Goal: Task Accomplishment & Management: Complete application form

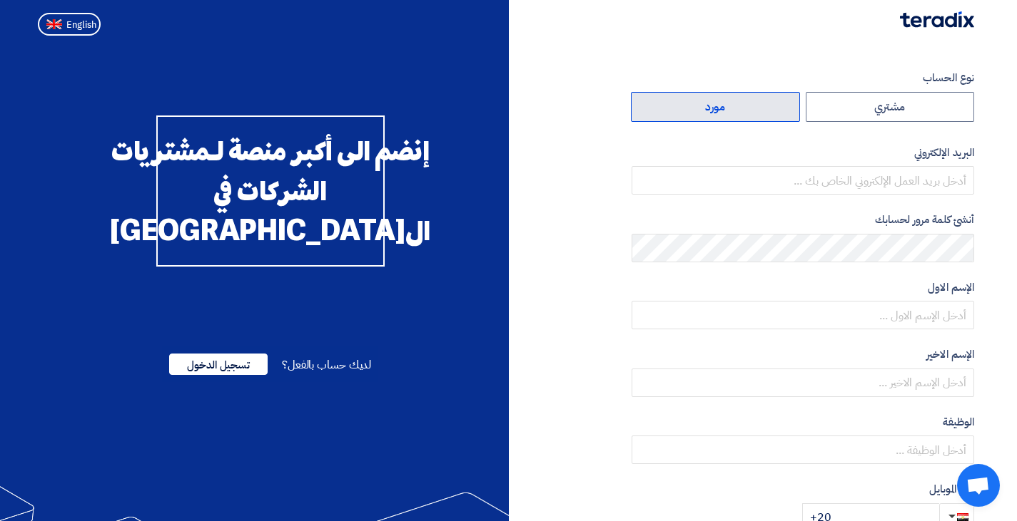
click at [725, 108] on label "مورد" at bounding box center [715, 107] width 169 height 30
click at [725, 108] on input "مورد" at bounding box center [715, 107] width 168 height 29
radio input "true"
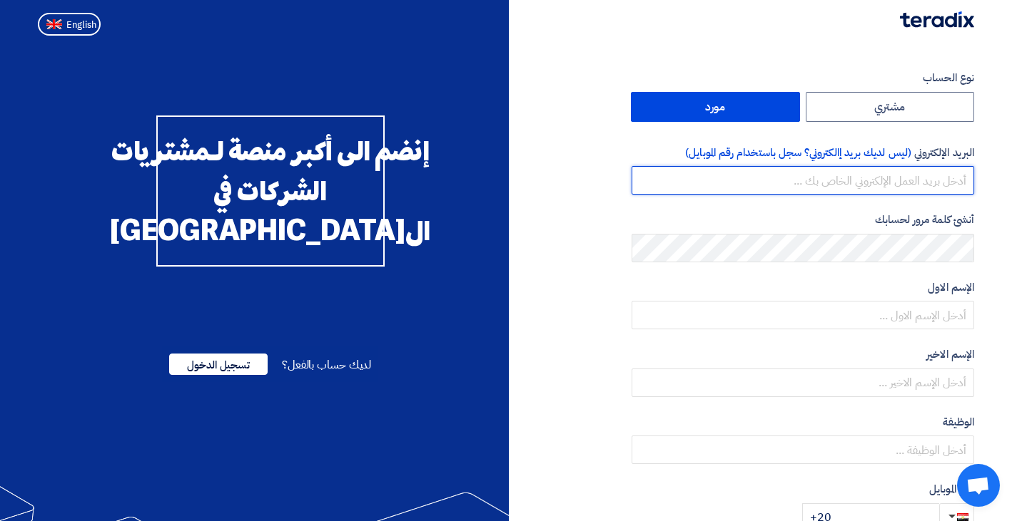
drag, startPoint x: 821, startPoint y: 179, endPoint x: 828, endPoint y: 178, distance: 7.2
click at [821, 179] on input "email" at bounding box center [802, 180] width 342 height 29
type input "[EMAIL_ADDRESS][DOMAIN_NAME]"
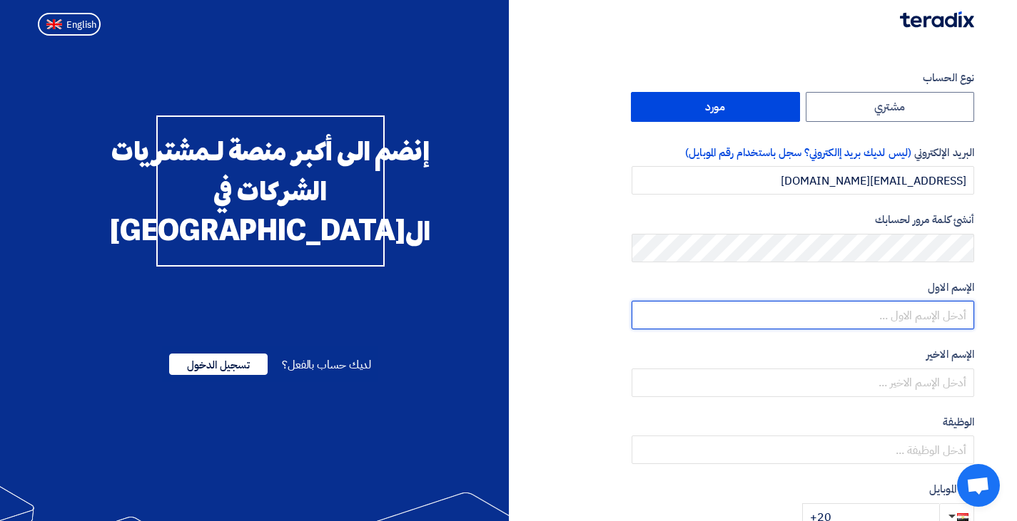
click at [881, 312] on input "text" at bounding box center [802, 315] width 342 height 29
type input "[PERSON_NAME]"
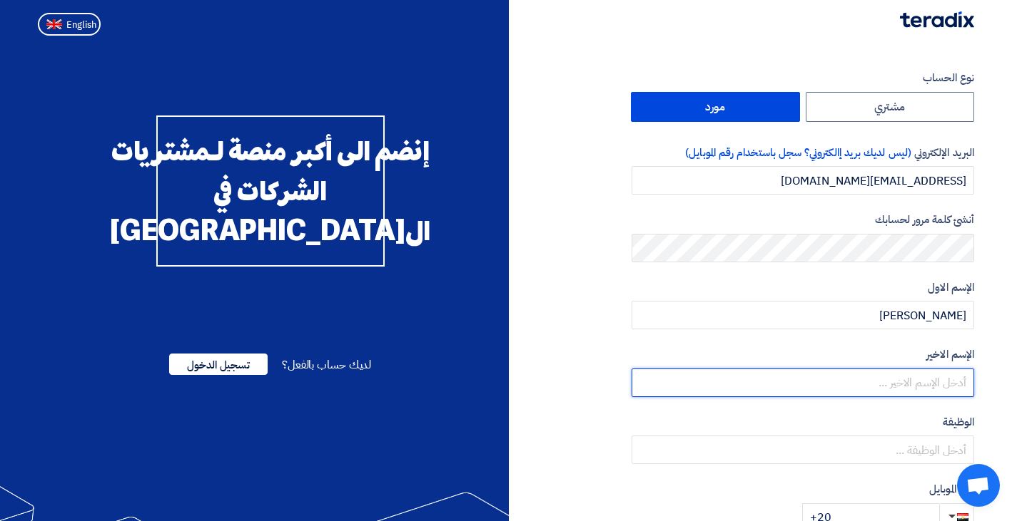
drag, startPoint x: 920, startPoint y: 387, endPoint x: 910, endPoint y: 397, distance: 14.6
click at [920, 387] on input "text" at bounding box center [802, 383] width 342 height 29
type input "zaki"
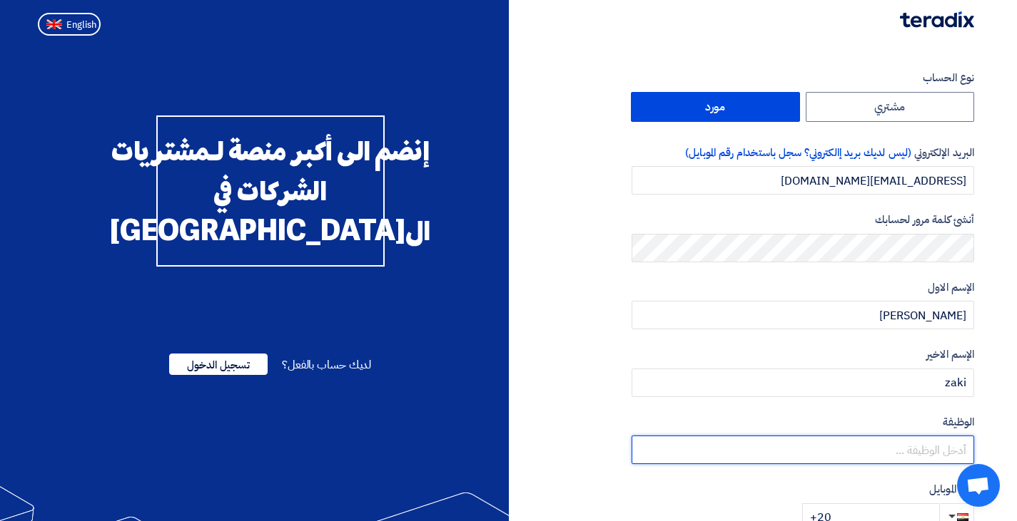
click at [900, 456] on input "text" at bounding box center [802, 450] width 342 height 29
type input "l"
click at [896, 455] on input "text" at bounding box center [802, 450] width 342 height 29
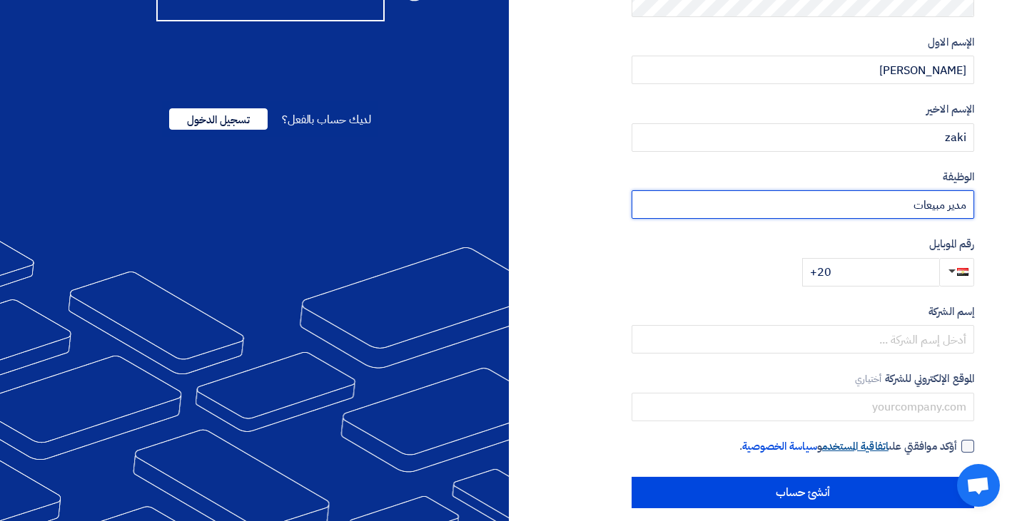
scroll to position [261, 0]
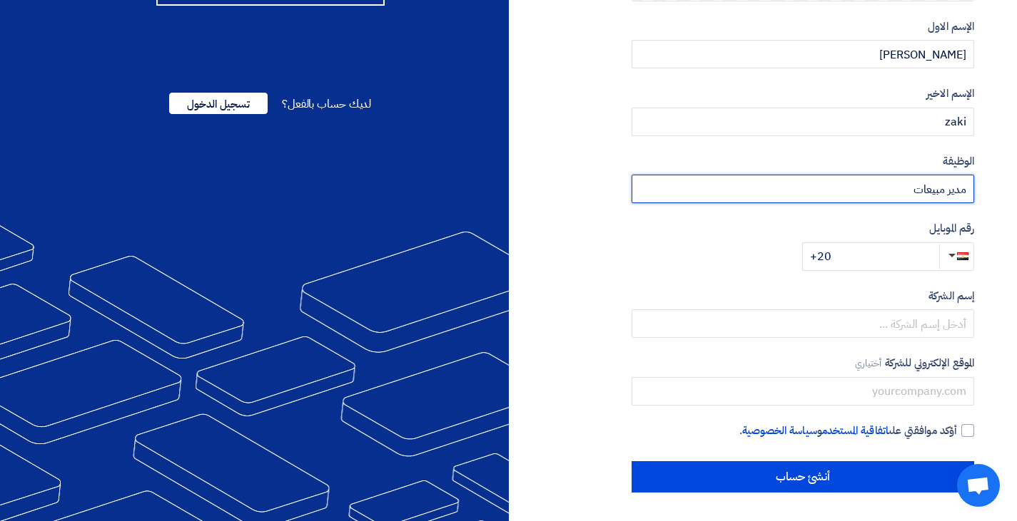
type input "مدير مبيعات"
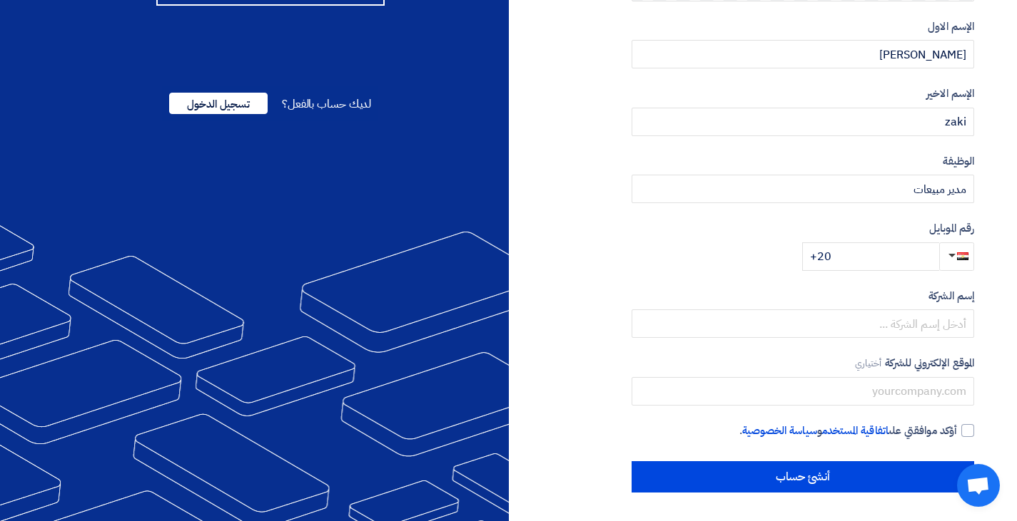
click at [756, 255] on div "رقم الموبايل +20" at bounding box center [802, 245] width 342 height 51
click at [848, 264] on input "+20" at bounding box center [870, 257] width 137 height 29
type input "[PHONE_NUMBER]"
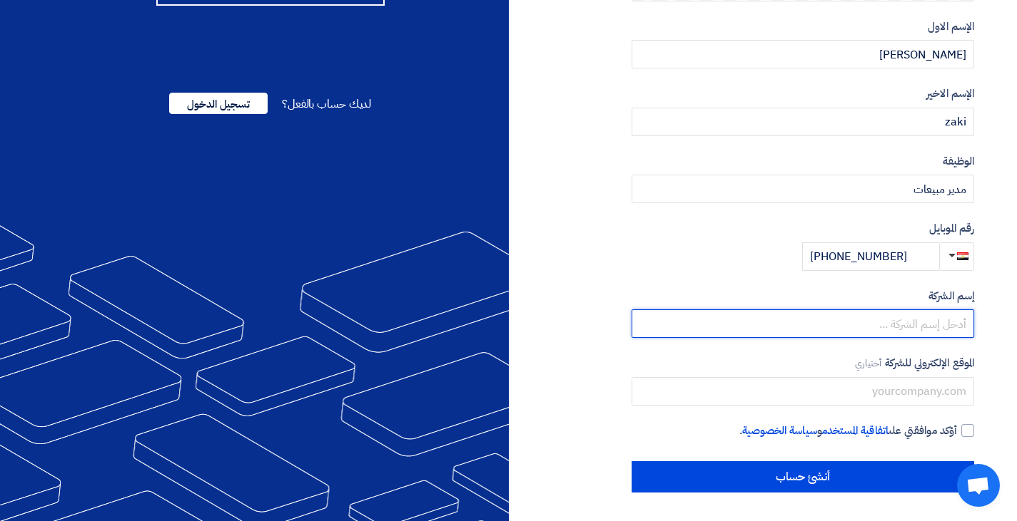
click at [796, 329] on input "text" at bounding box center [802, 324] width 342 height 29
type input "الروية الهندسية فاين اوتوميشن فيجن"
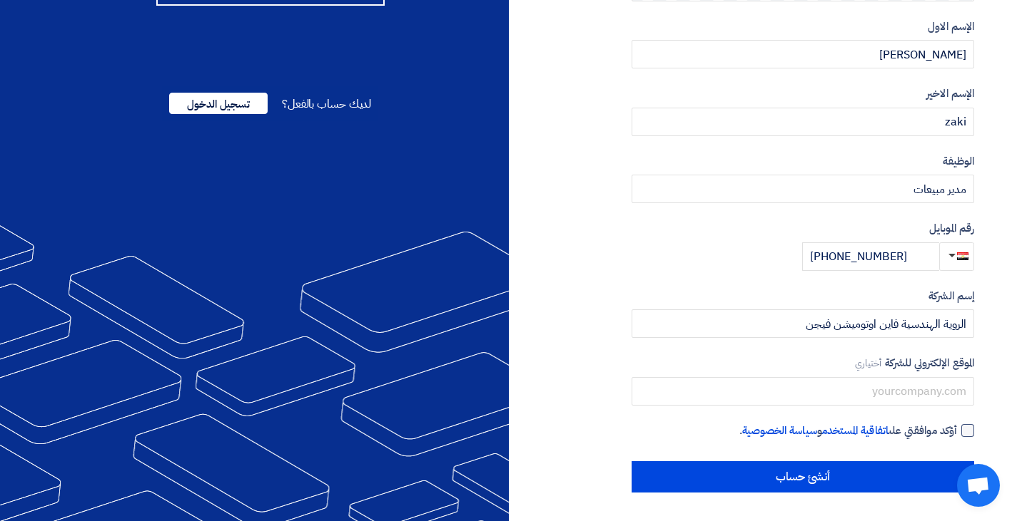
click at [960, 430] on label "أؤكد موافقتي على اتفاقية المستخدم و سياسة الخصوصية ." at bounding box center [802, 431] width 342 height 16
click at [957, 430] on input "أؤكد موافقتي على اتفاقية المستخدم و سياسة الخصوصية ." at bounding box center [785, 437] width 342 height 29
checkbox input "true"
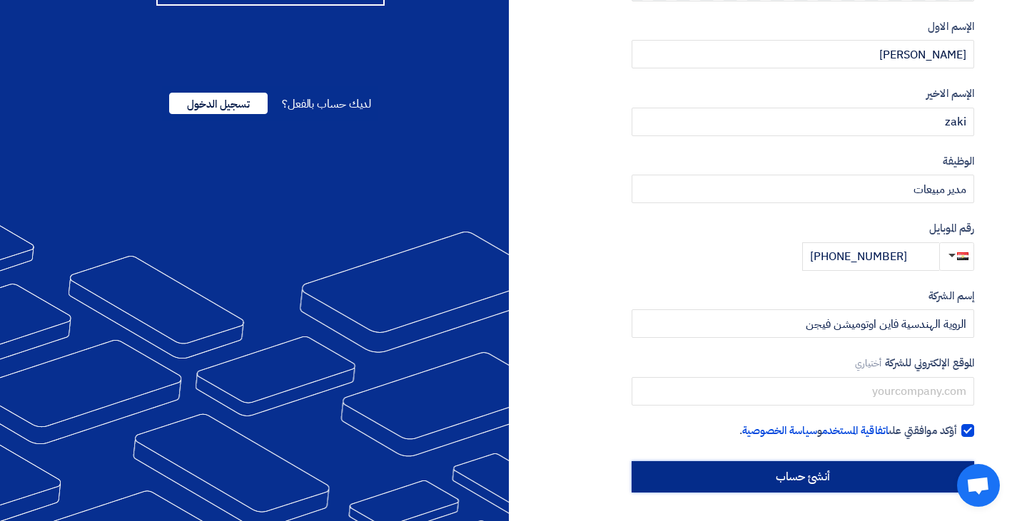
click at [775, 470] on input "أنشئ حساب" at bounding box center [802, 477] width 342 height 31
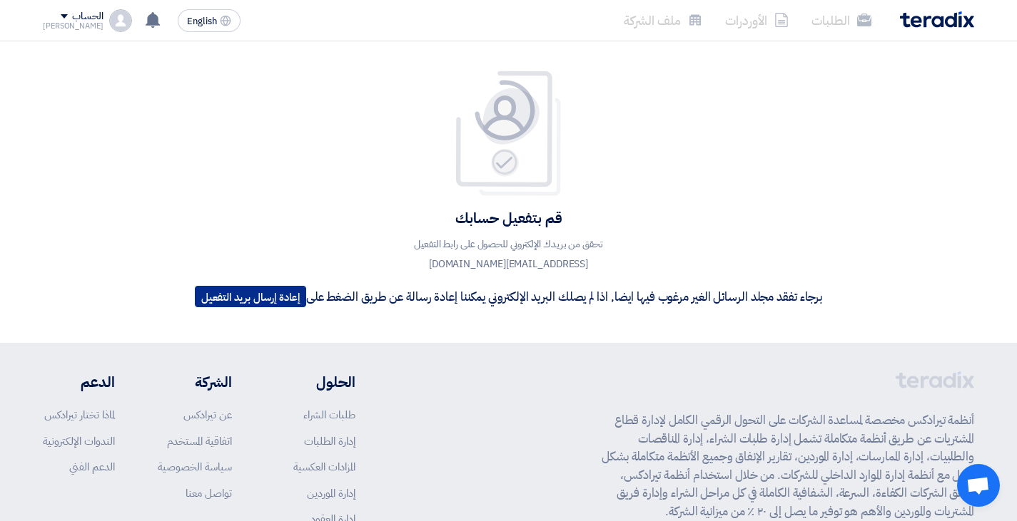
click at [278, 297] on button "إعادة إرسال بريد التفعيل" at bounding box center [250, 296] width 111 height 21
